Goal: Task Accomplishment & Management: Manage account settings

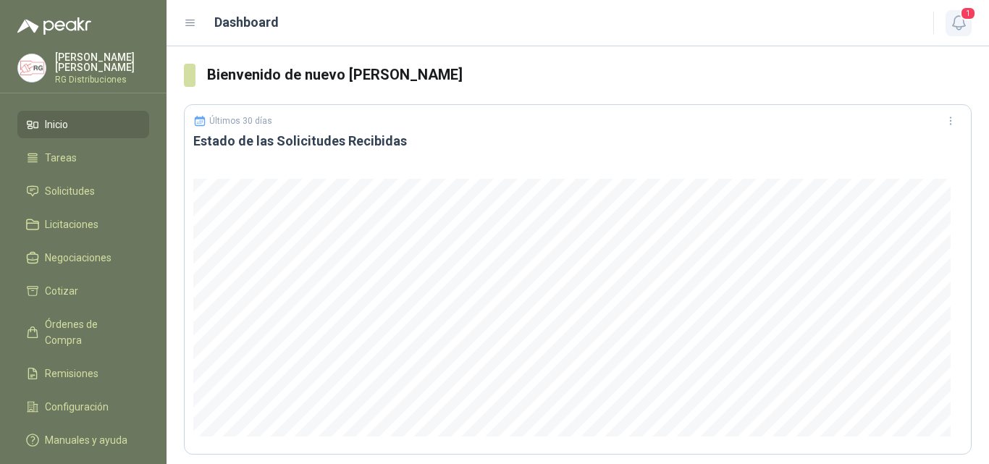
click at [964, 23] on icon "button" at bounding box center [959, 23] width 18 height 18
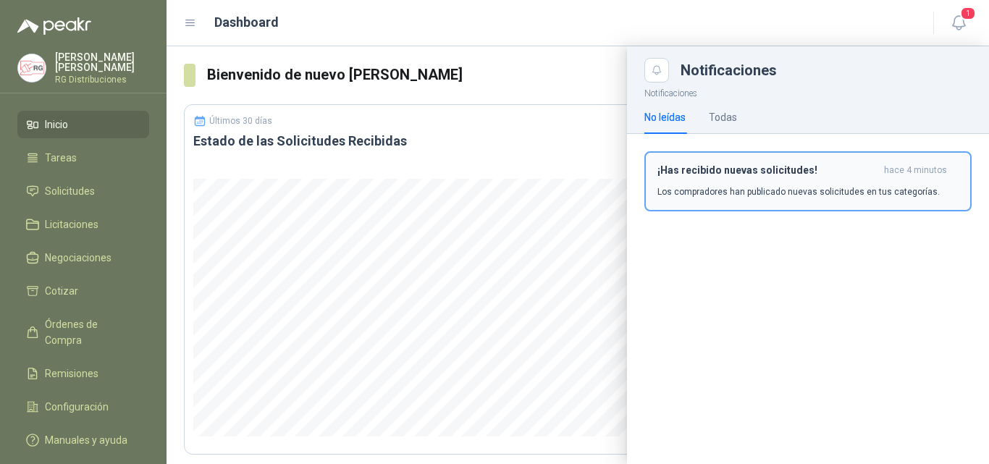
click at [699, 169] on h3 "¡Has recibido nuevas solicitudes!" at bounding box center [767, 170] width 221 height 12
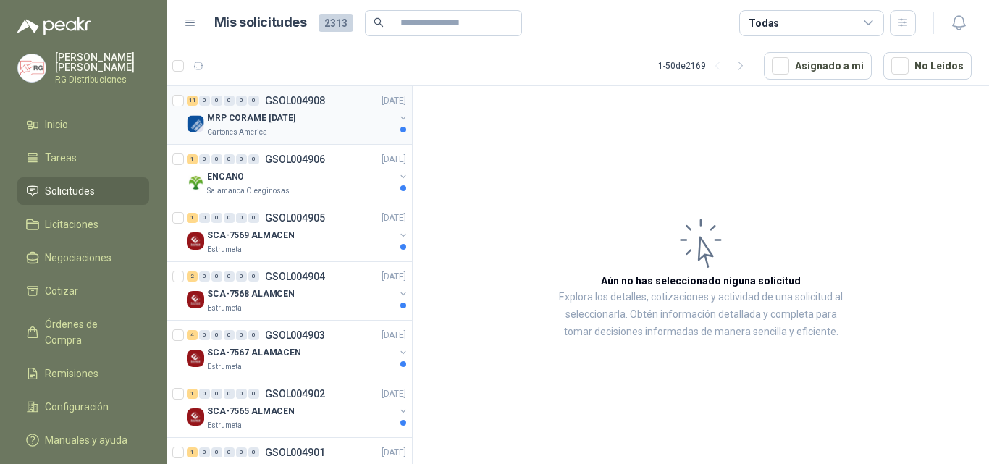
click at [324, 119] on div "MRP CORAME [DATE]" at bounding box center [300, 117] width 187 height 17
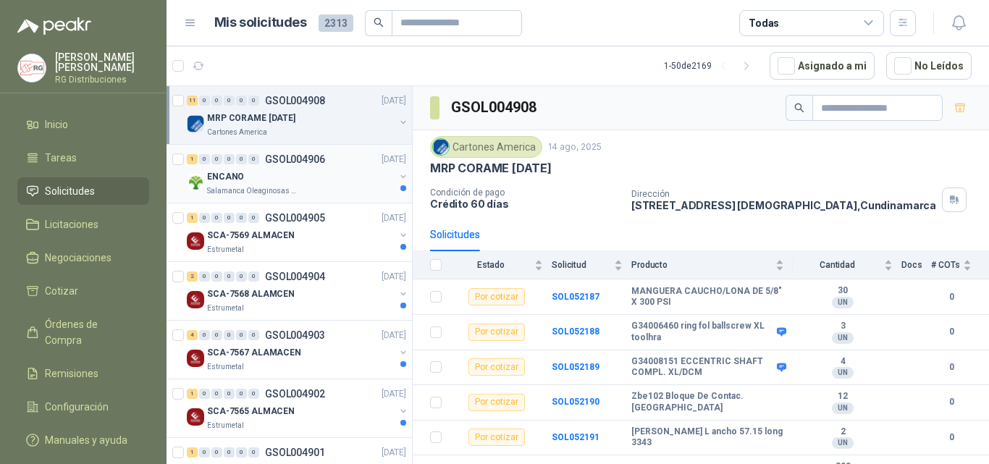
click at [319, 178] on div "ENCANO" at bounding box center [300, 176] width 187 height 17
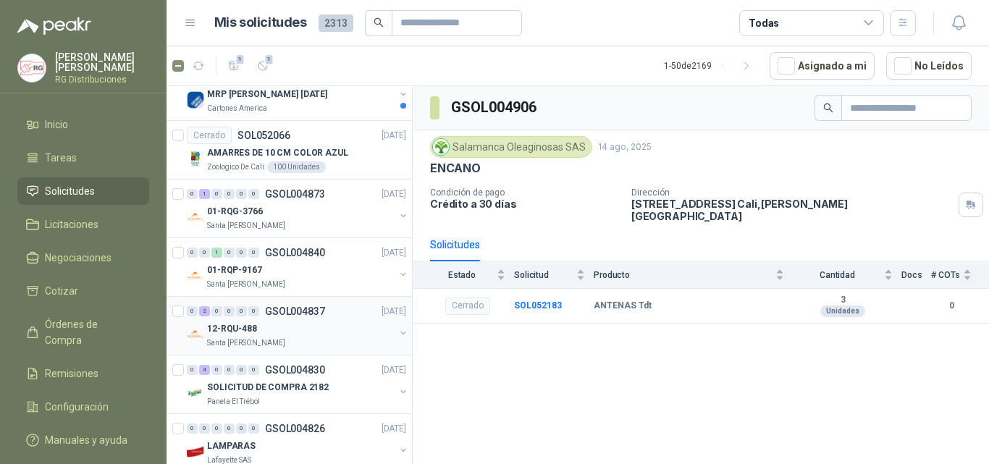
scroll to position [290, 0]
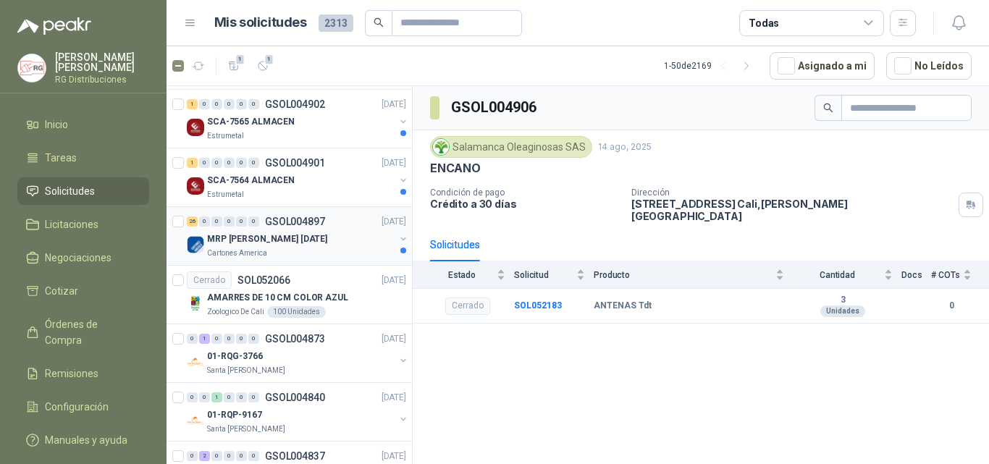
click at [312, 229] on div "26 0 0 0 0 0 GSOL004897 [DATE]" at bounding box center [298, 221] width 222 height 17
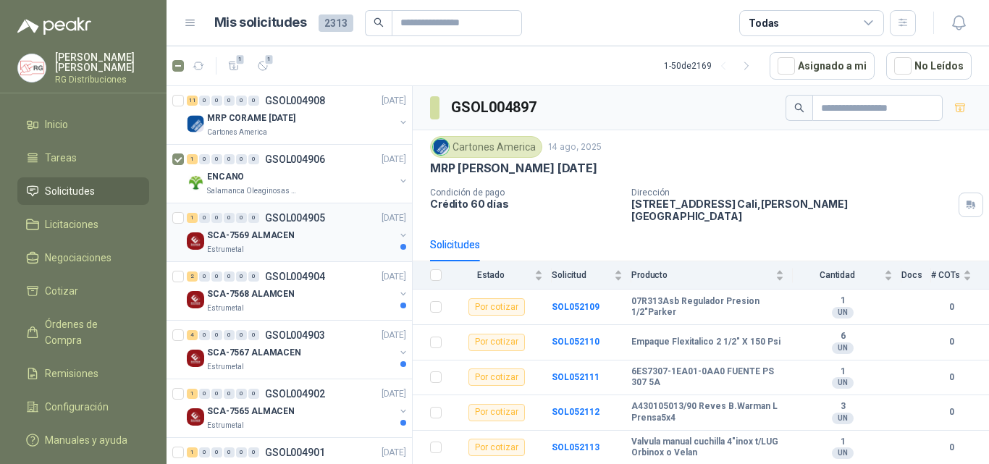
click at [302, 248] on div "Estrumetal" at bounding box center [300, 250] width 187 height 12
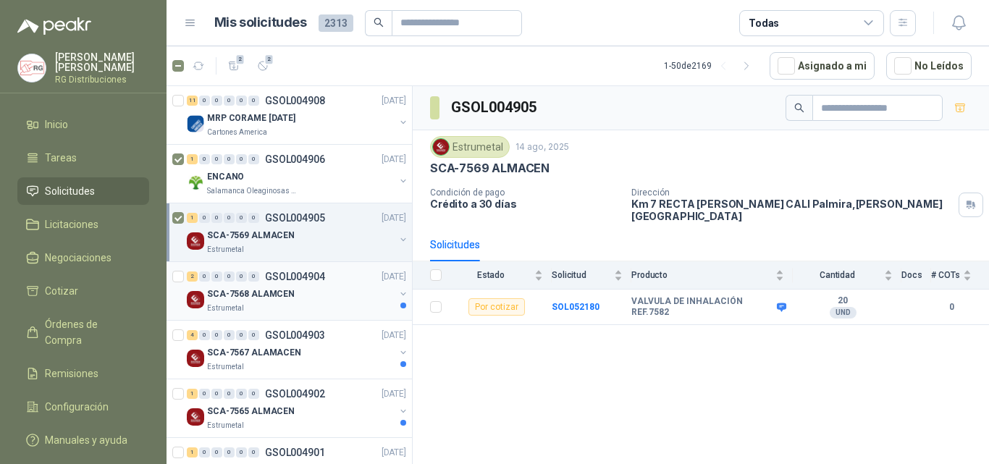
click at [304, 307] on div "Estrumetal" at bounding box center [300, 309] width 187 height 12
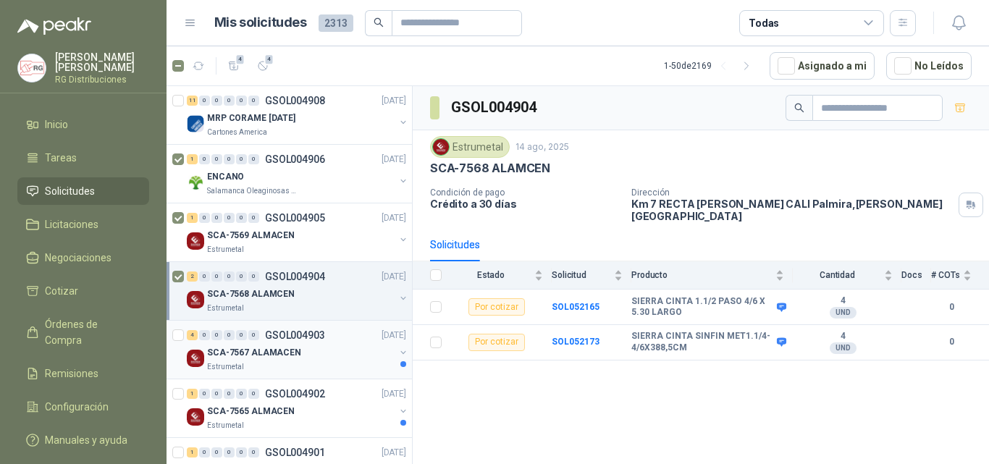
click at [307, 358] on div "SCA-7567 ALAMACEN" at bounding box center [300, 352] width 187 height 17
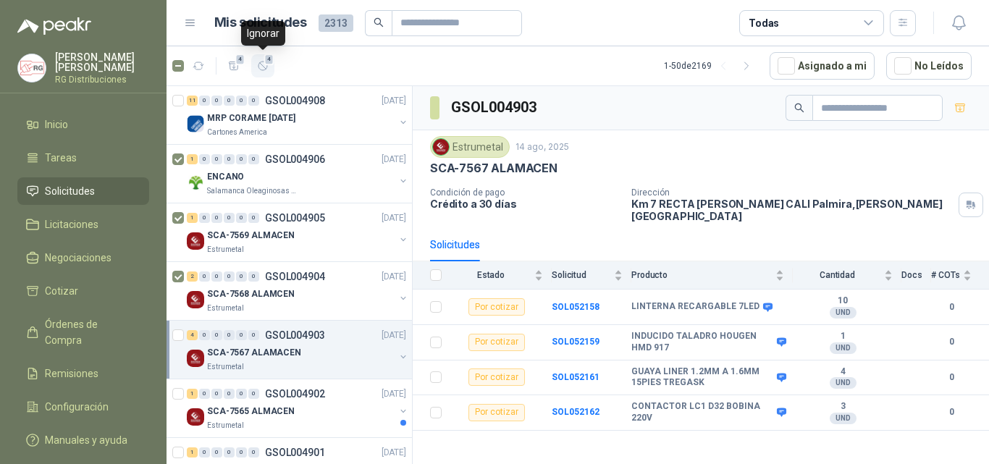
click at [265, 65] on icon "button" at bounding box center [263, 66] width 12 height 12
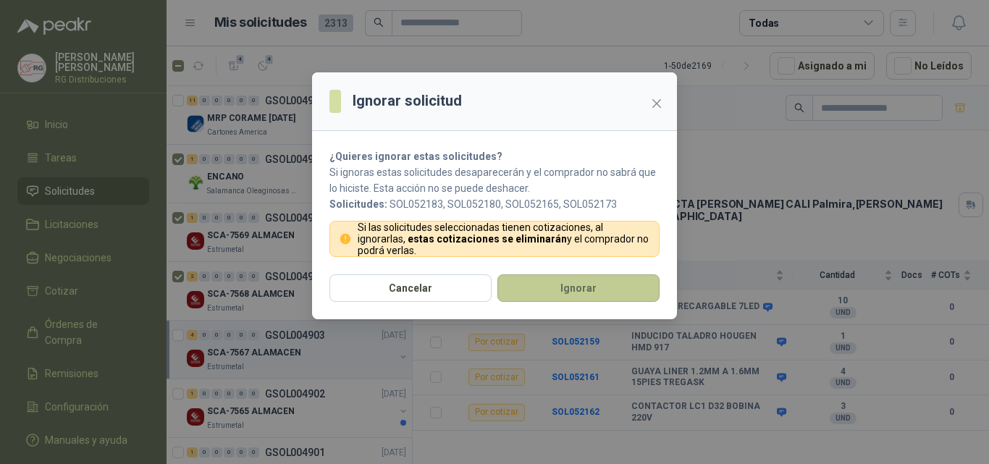
click at [540, 291] on button "Ignorar" at bounding box center [578, 288] width 162 height 28
click at [570, 292] on button "Ignorar" at bounding box center [578, 288] width 162 height 28
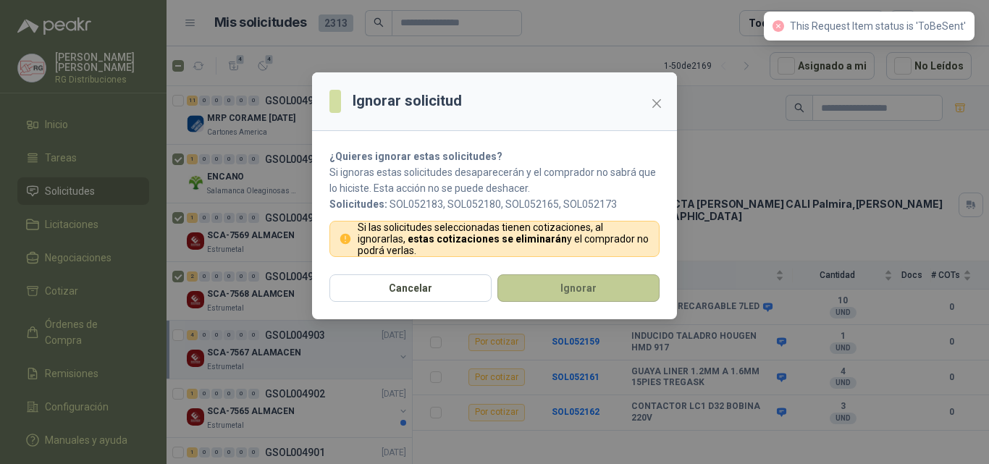
click at [570, 292] on button "Ignorar" at bounding box center [578, 288] width 162 height 28
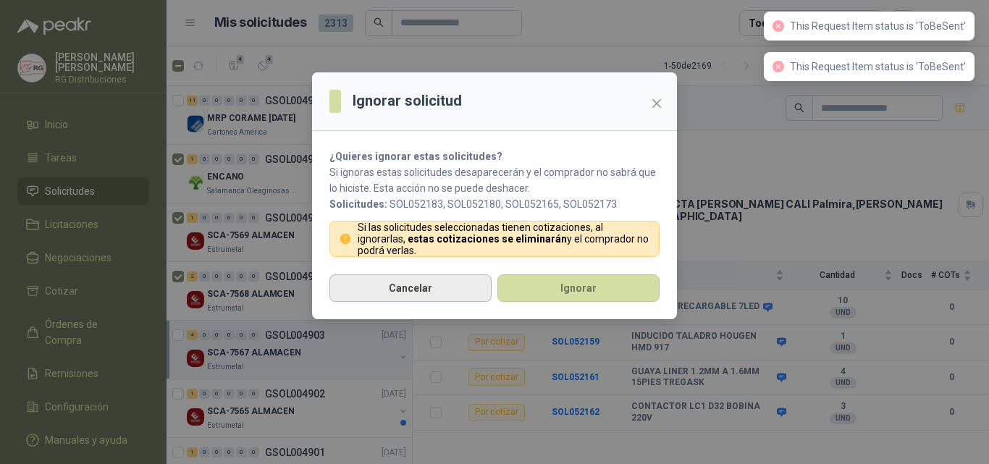
click at [427, 295] on button "Cancelar" at bounding box center [410, 288] width 162 height 28
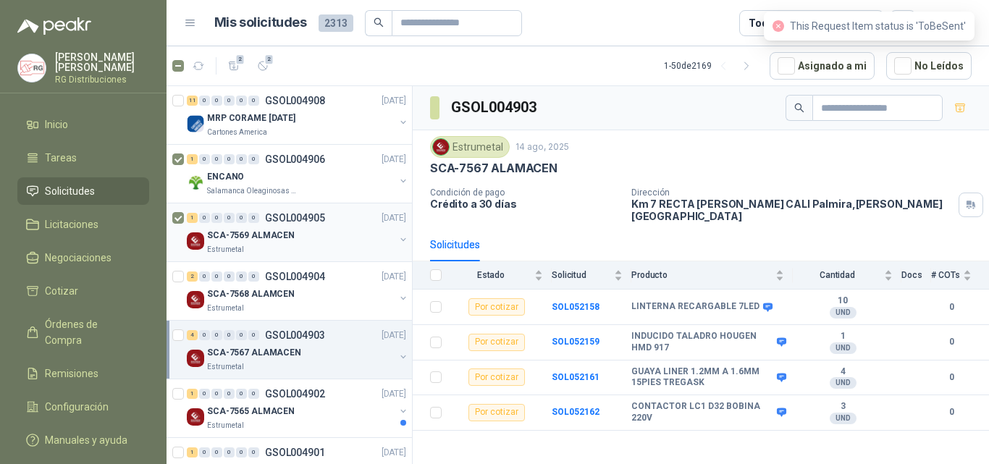
click at [177, 224] on div at bounding box center [179, 232] width 14 height 46
click at [257, 71] on icon "button" at bounding box center [263, 66] width 12 height 12
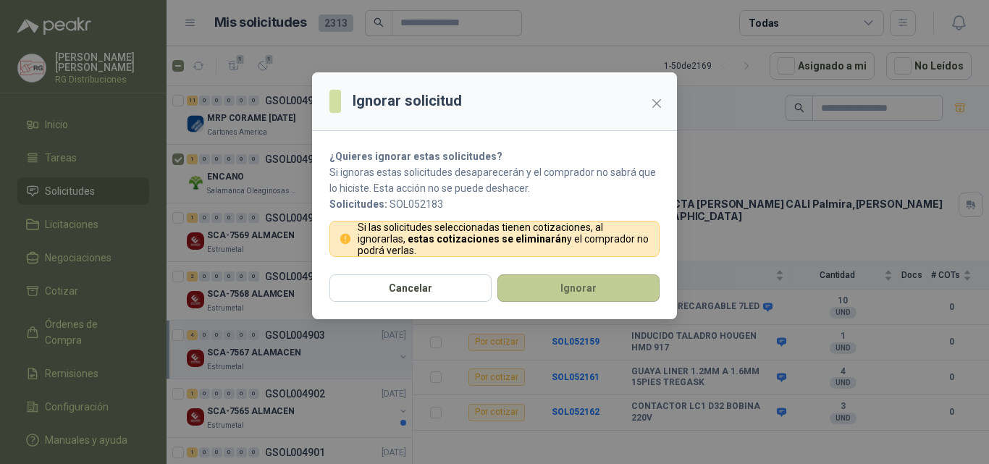
click at [586, 296] on button "Ignorar" at bounding box center [578, 288] width 162 height 28
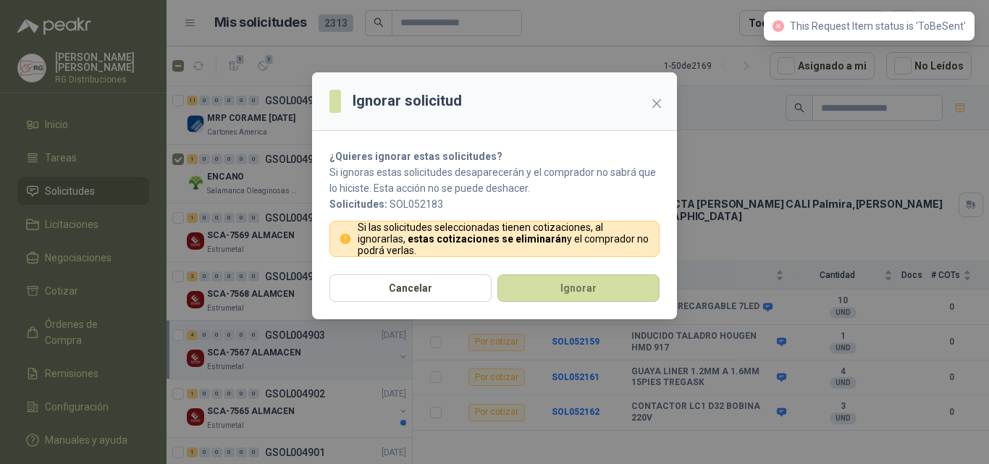
drag, startPoint x: 822, startPoint y: 19, endPoint x: 891, endPoint y: 19, distance: 68.8
click at [891, 19] on div "Ignorar solicitud ¿Quieres ignorar estas solicitudes? Si ignoras estas solicitu…" at bounding box center [494, 232] width 989 height 464
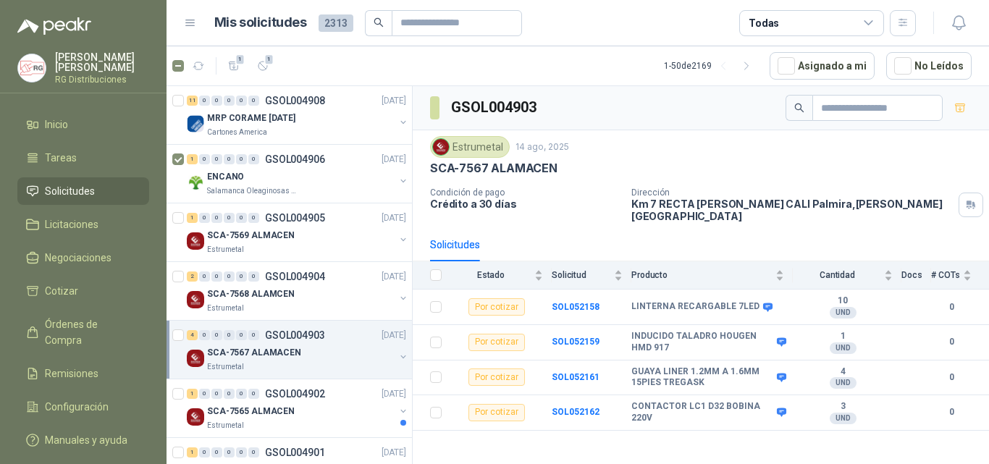
click at [441, 411] on td at bounding box center [432, 412] width 38 height 35
